Goal: Check status: Check status

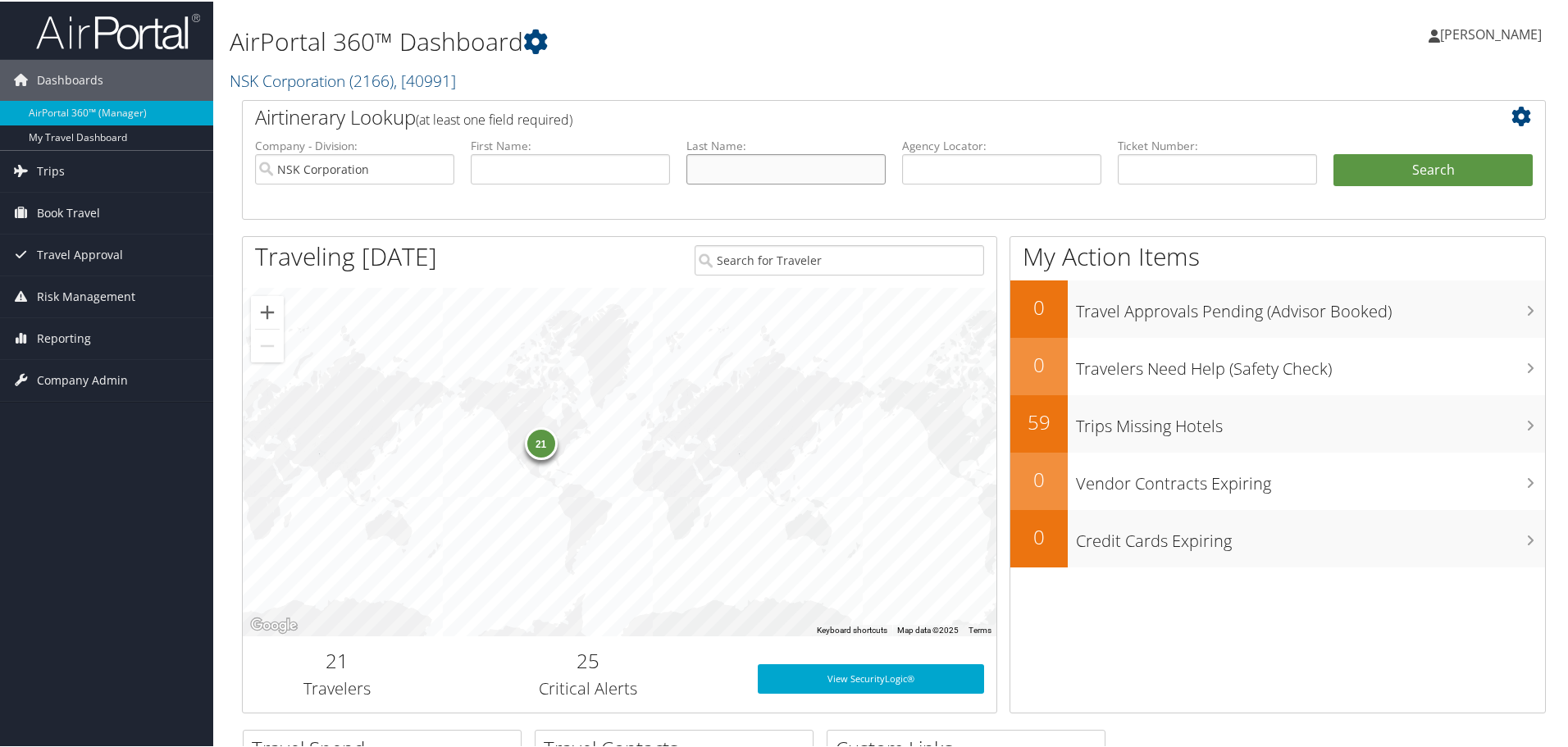
click at [759, 172] on input "text" at bounding box center [785, 168] width 199 height 30
type input "ichii"
click at [1408, 158] on button "Search" at bounding box center [1433, 169] width 199 height 33
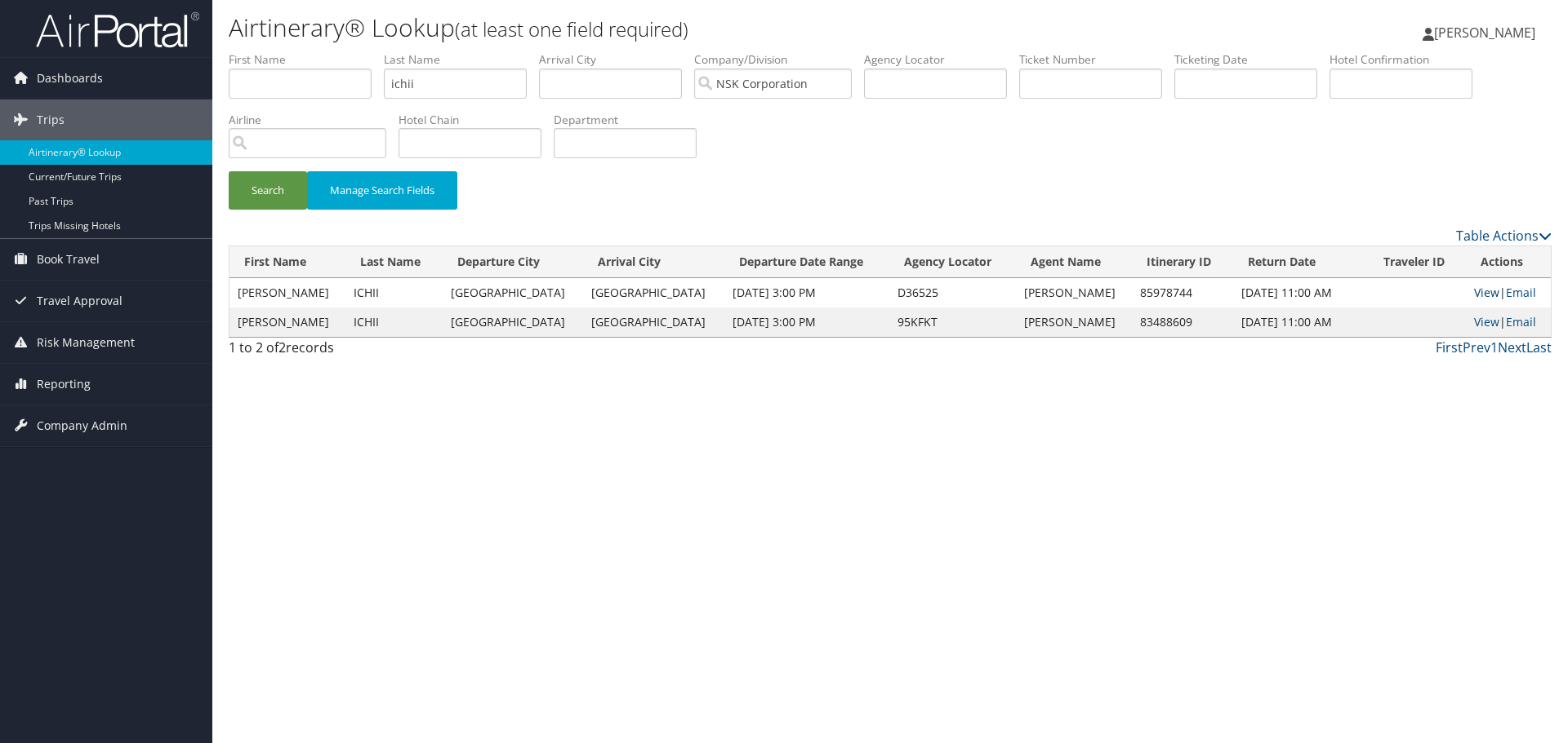
click at [1474, 293] on link "View" at bounding box center [1486, 293] width 25 height 16
drag, startPoint x: 433, startPoint y: 85, endPoint x: 344, endPoint y: 77, distance: 89.4
click at [344, 52] on ul "First Name Last Name ichii Departure City Arrival City Company/Division NSK Cor…" at bounding box center [890, 52] width 1323 height 0
type input "parsons"
click at [266, 195] on button "Search" at bounding box center [268, 191] width 79 height 38
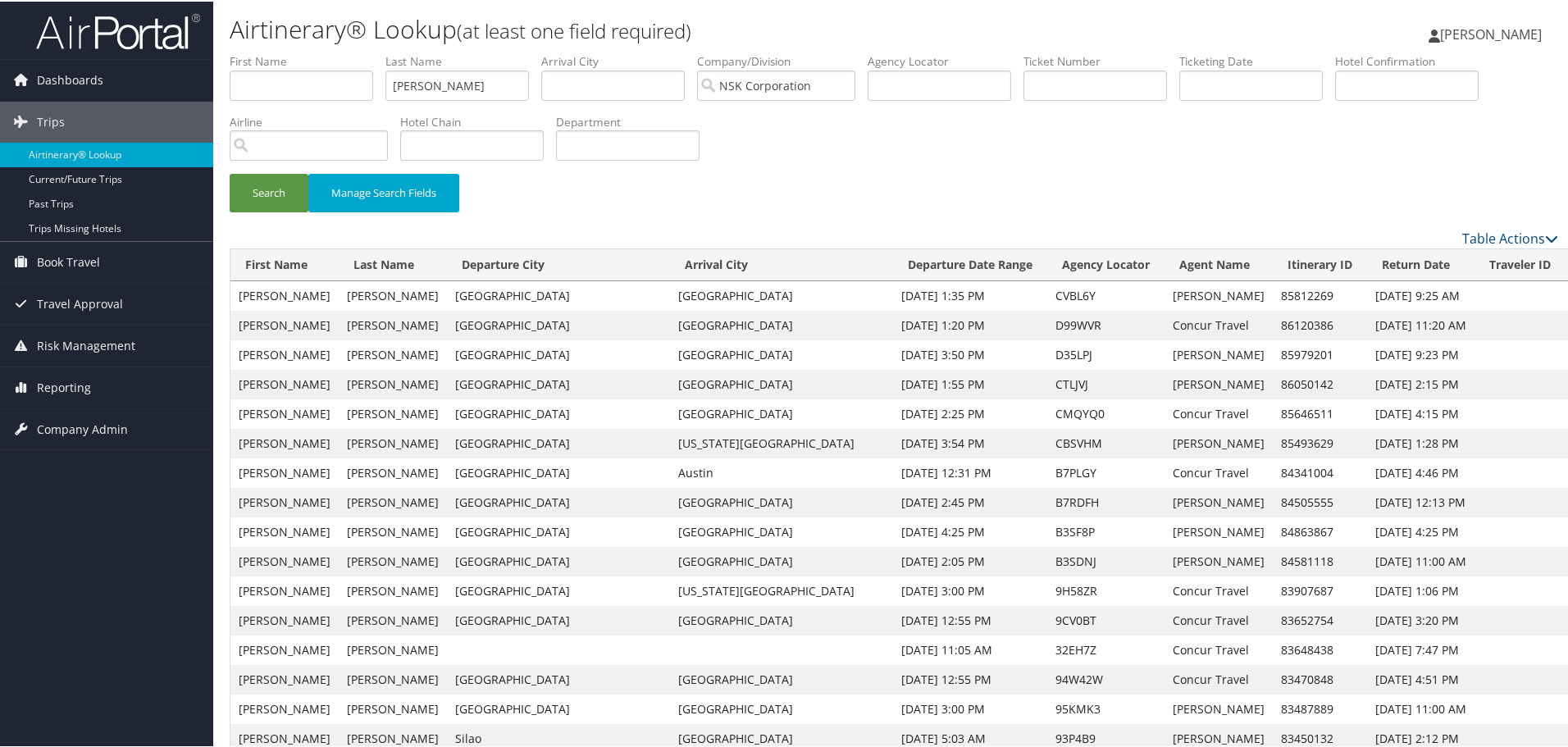
click at [1574, 355] on link "View" at bounding box center [1586, 353] width 25 height 16
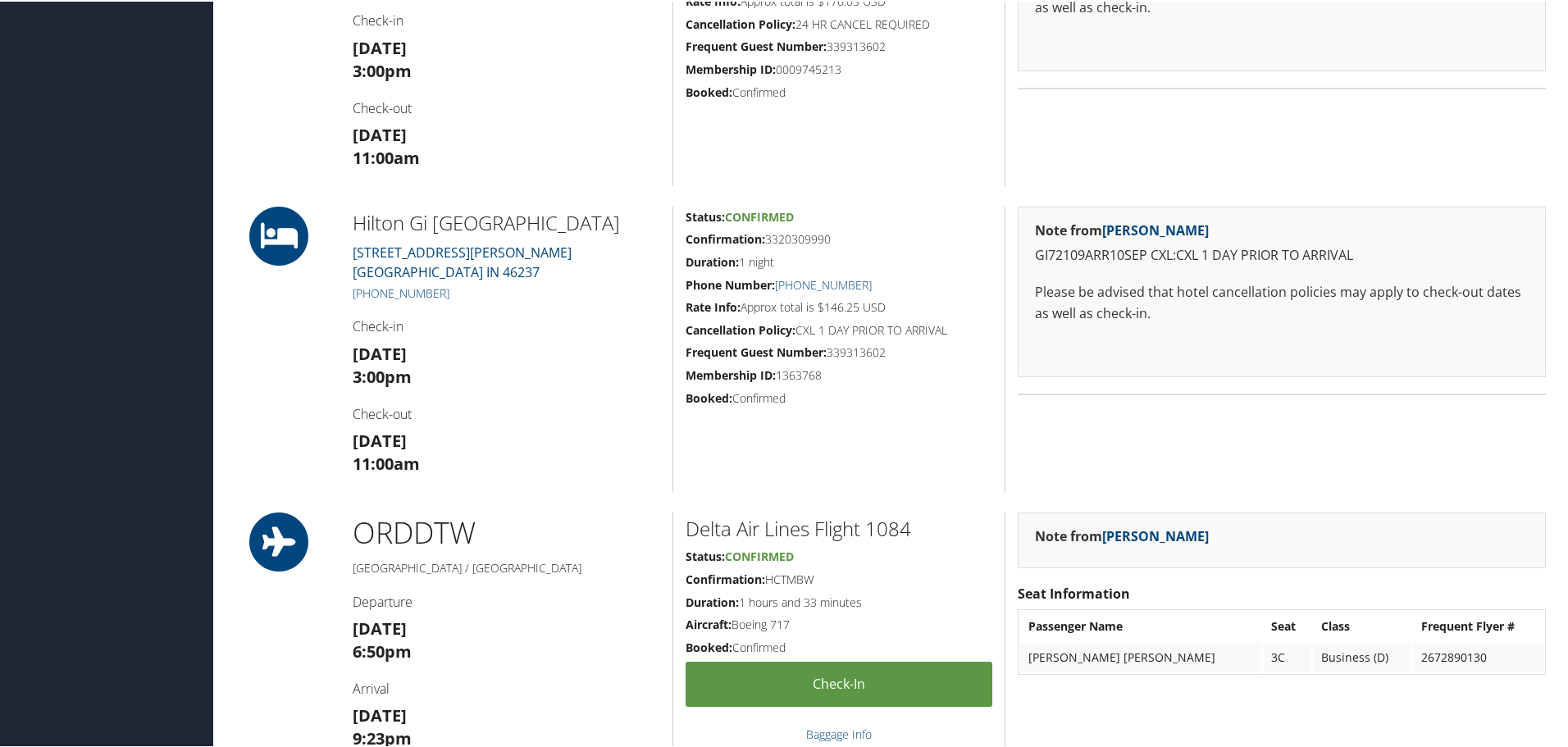
scroll to position [1723, 0]
